Goal: Transaction & Acquisition: Subscribe to service/newsletter

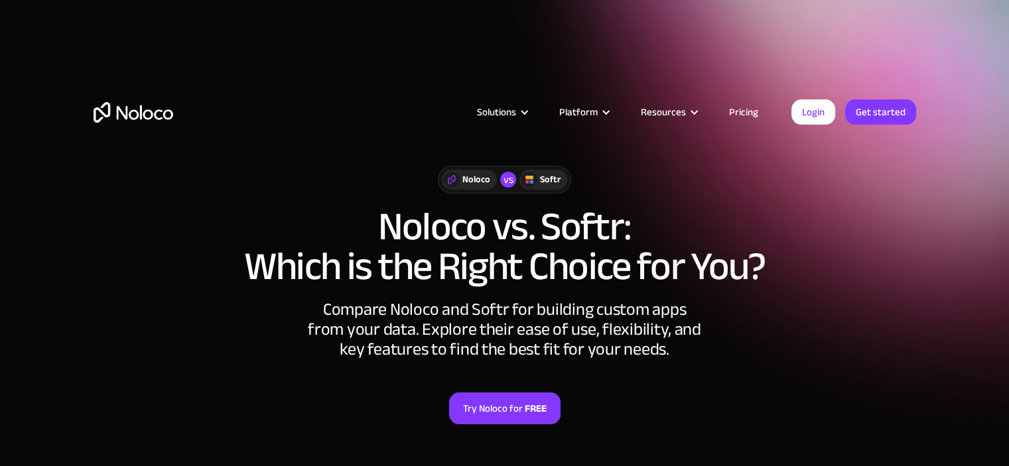
click at [759, 113] on link "Pricing" at bounding box center [744, 112] width 62 height 17
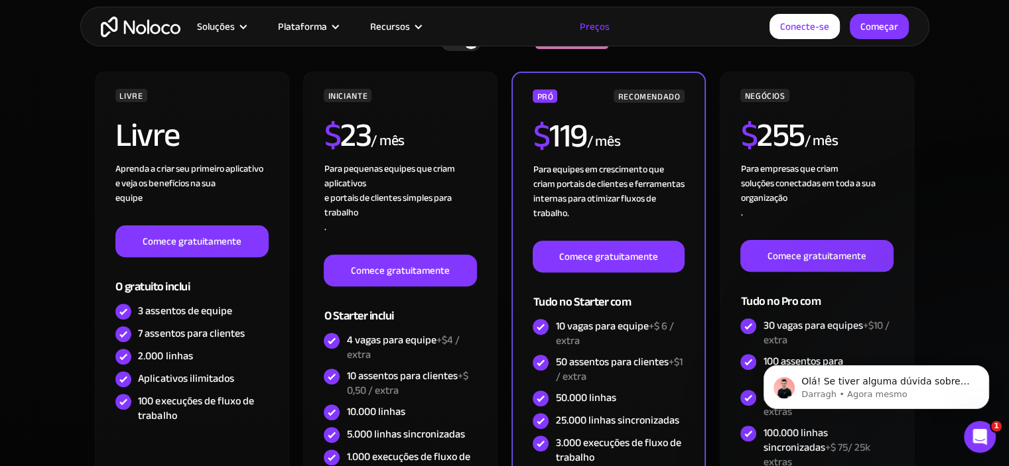
scroll to position [398, 0]
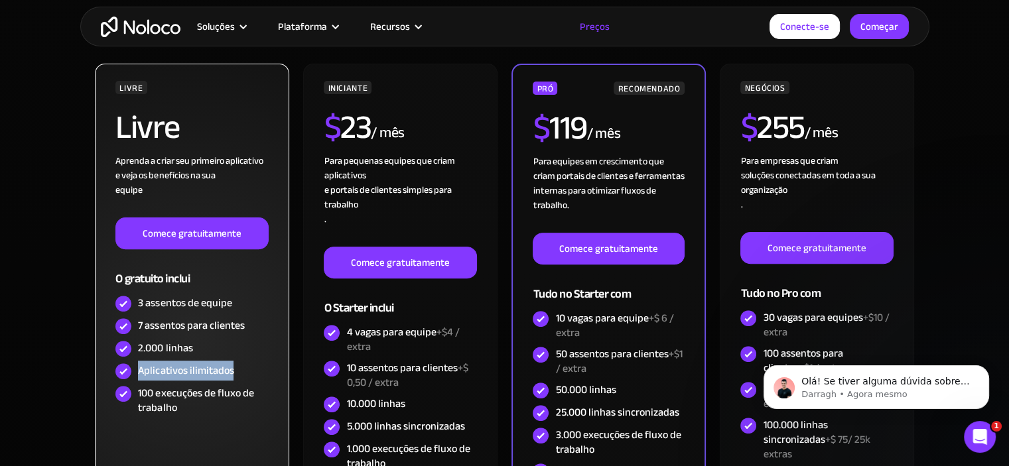
drag, startPoint x: 138, startPoint y: 368, endPoint x: 288, endPoint y: 371, distance: 150.0
click at [289, 371] on div "LIVRE Livre Aprenda a criar seu primeiro aplicativo e veja os benefícios na sua…" at bounding box center [192, 338] width 194 height 548
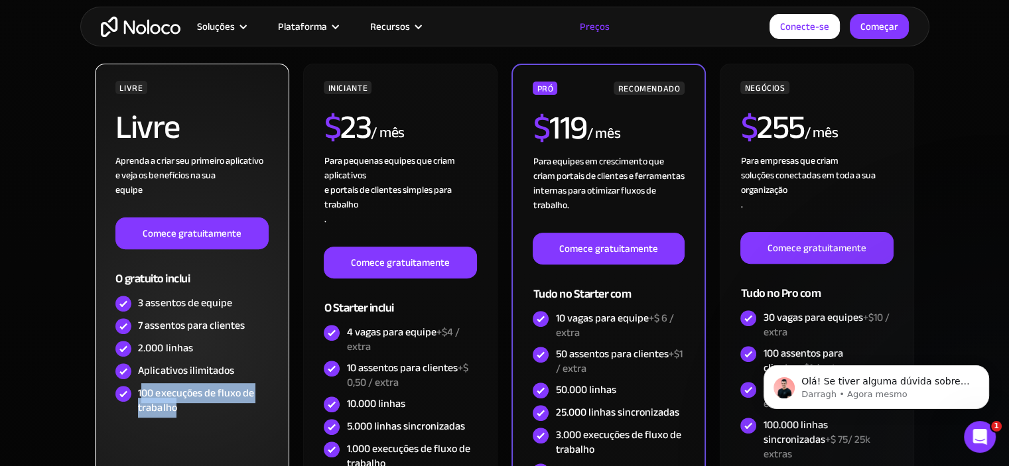
drag, startPoint x: 210, startPoint y: 409, endPoint x: 140, endPoint y: 392, distance: 71.8
click at [140, 392] on div "100 execuções de fluxo de trabalho" at bounding box center [203, 400] width 130 height 29
click at [184, 236] on font "Comece gratuitamente" at bounding box center [192, 233] width 99 height 19
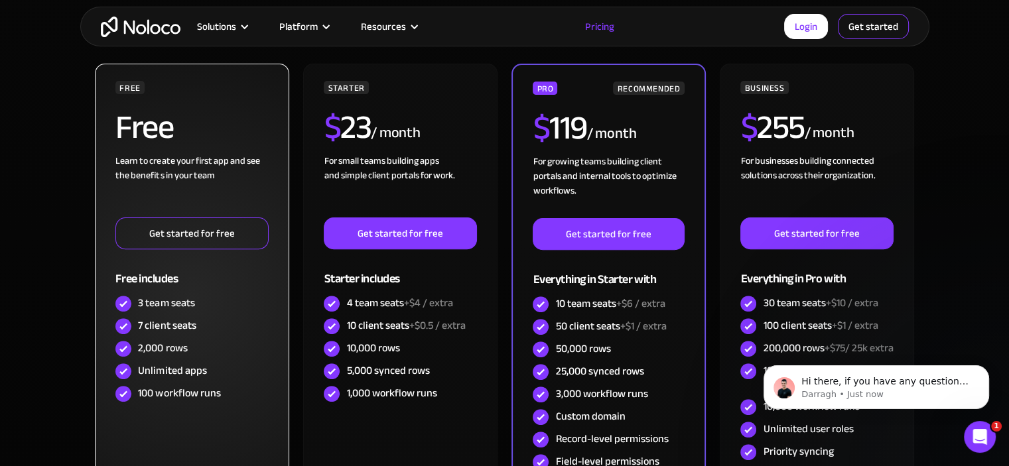
click at [880, 21] on link "Get started" at bounding box center [873, 26] width 71 height 25
